Goal: Task Accomplishment & Management: Manage account settings

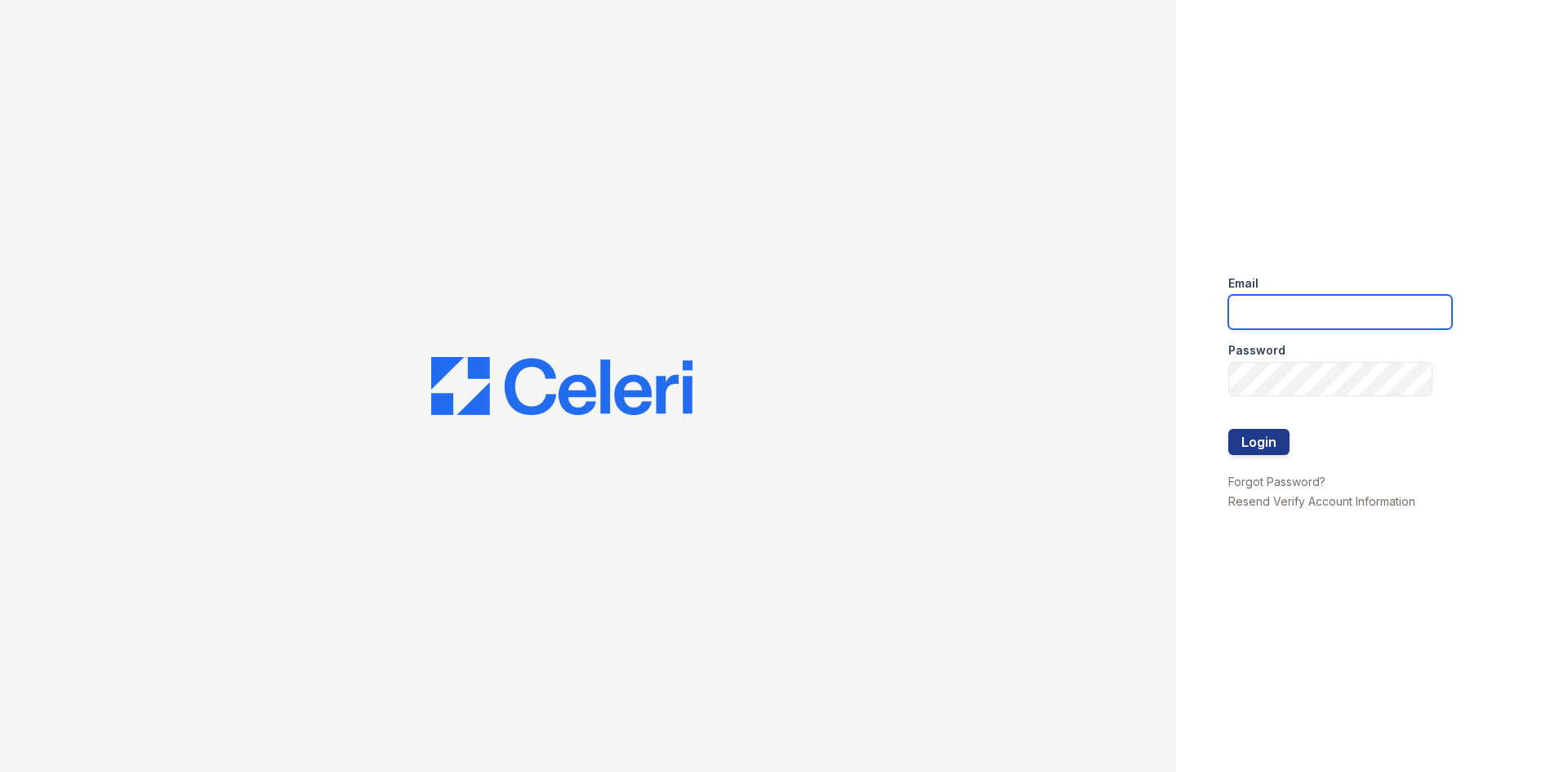
click at [1351, 319] on input "email" at bounding box center [1340, 312] width 224 height 34
type input "[EMAIL_ADDRESS][DOMAIN_NAME]"
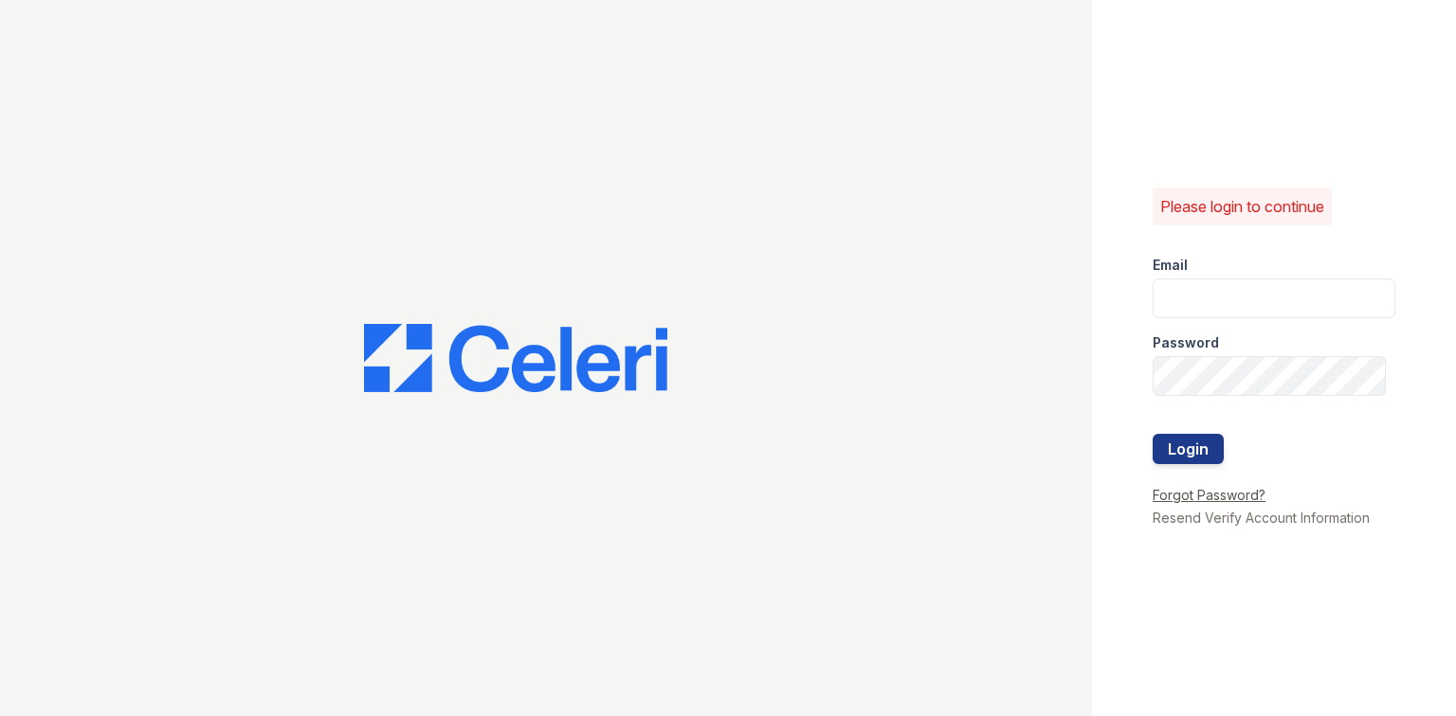
click at [1191, 493] on link "Forgot Password?" at bounding box center [1208, 495] width 113 height 16
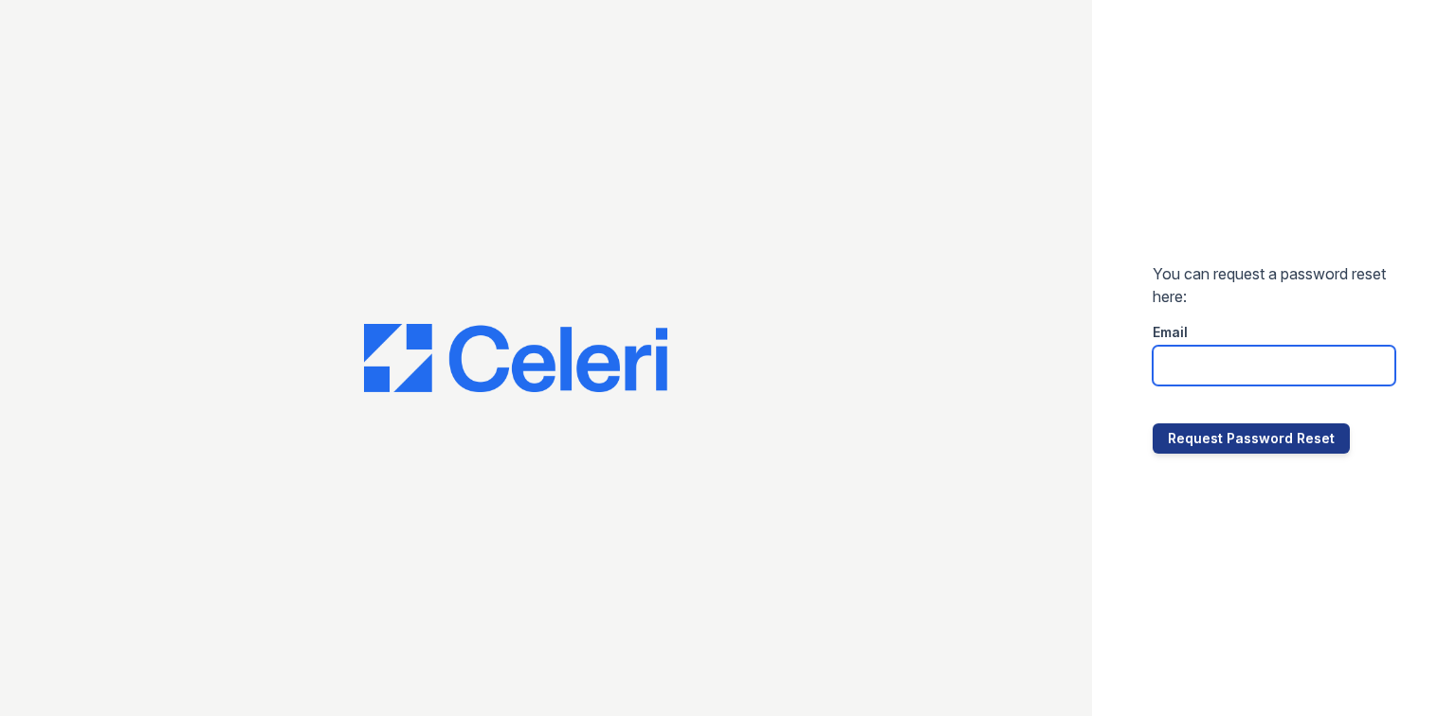
click at [1216, 371] on input "email" at bounding box center [1273, 366] width 243 height 40
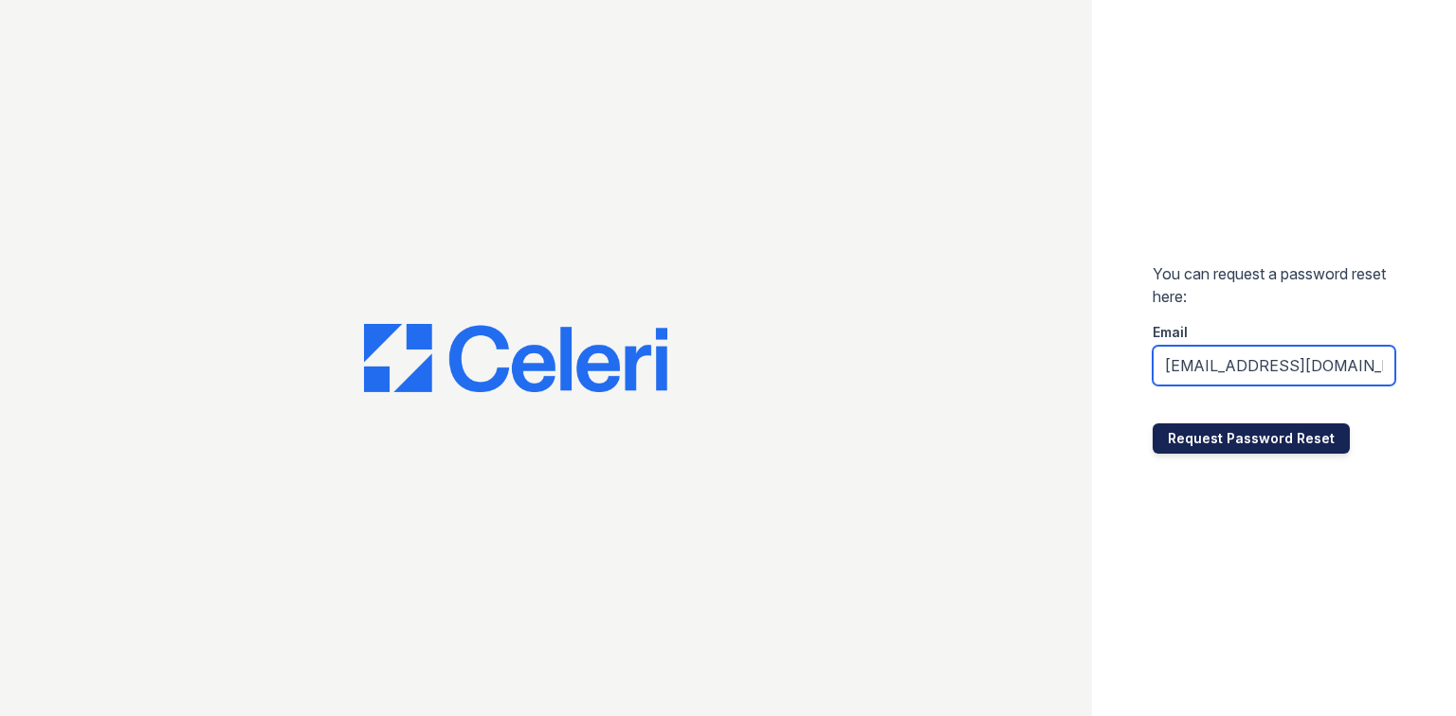
type input "athomas@mmgmgt.com"
click at [1212, 438] on button "Request Password Reset" at bounding box center [1250, 439] width 197 height 30
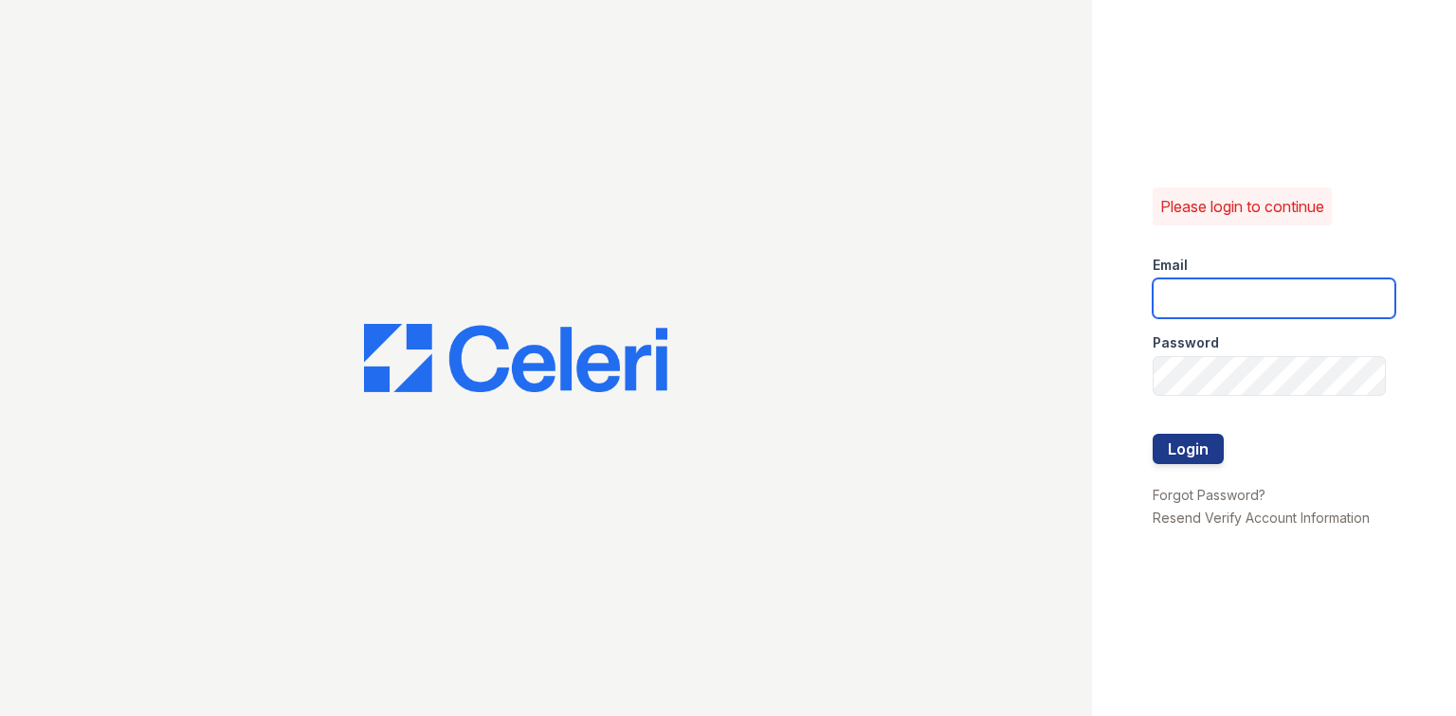
click at [1232, 296] on input "email" at bounding box center [1273, 299] width 243 height 40
type input "[EMAIL_ADDRESS][DOMAIN_NAME]"
